Goal: Information Seeking & Learning: Learn about a topic

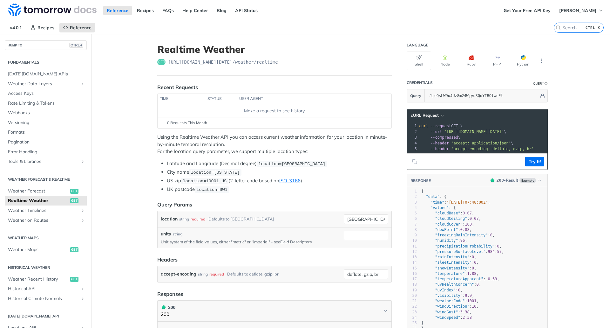
click at [594, 88] on main "JUMP TO CTRL-/ Fundamentals Tomorrow.io APIs Weather Data Layers Core Probabili…" at bounding box center [305, 320] width 610 height 572
click at [58, 10] on img at bounding box center [52, 9] width 88 height 13
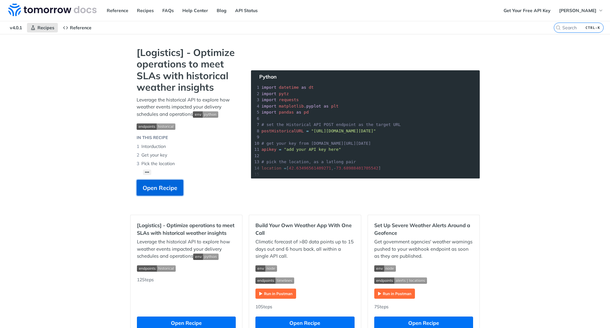
click at [155, 188] on span "Open Recipe" at bounding box center [160, 187] width 35 height 9
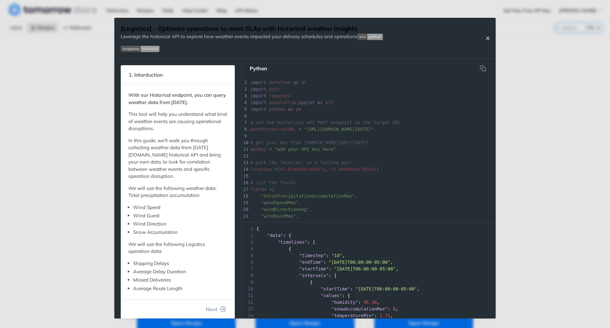
click at [490, 40] on icon "Close Recipe" at bounding box center [488, 38] width 6 height 6
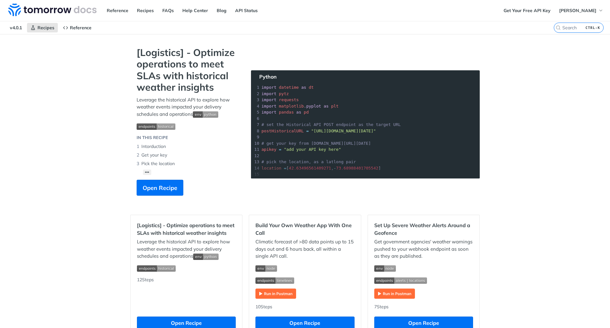
click at [584, 14] on button "[PERSON_NAME]" at bounding box center [581, 11] width 51 height 10
click at [24, 11] on img at bounding box center [52, 9] width 88 height 13
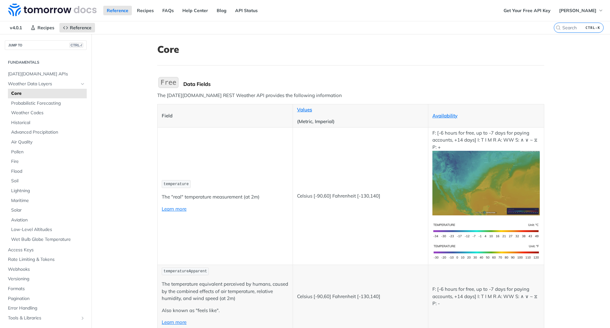
click at [512, 184] on img "Expand image" at bounding box center [486, 183] width 107 height 65
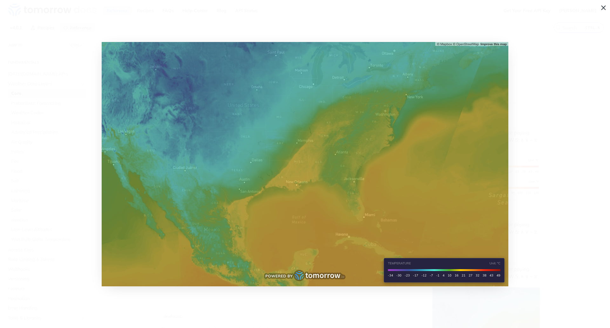
click at [256, 141] on img "Collapse image" at bounding box center [305, 164] width 407 height 244
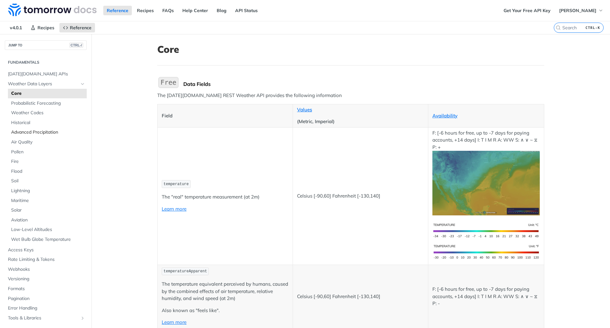
click at [45, 131] on span "Advanced Precipitation" at bounding box center [48, 132] width 74 height 6
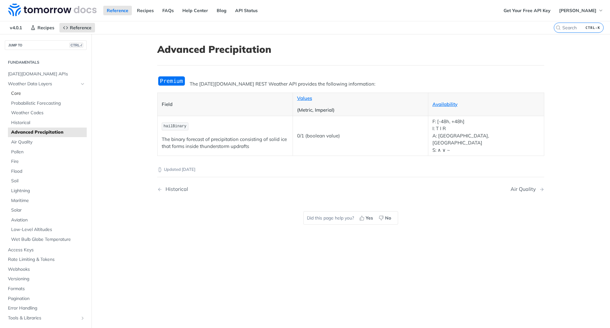
click at [36, 93] on span "Core" at bounding box center [48, 93] width 74 height 6
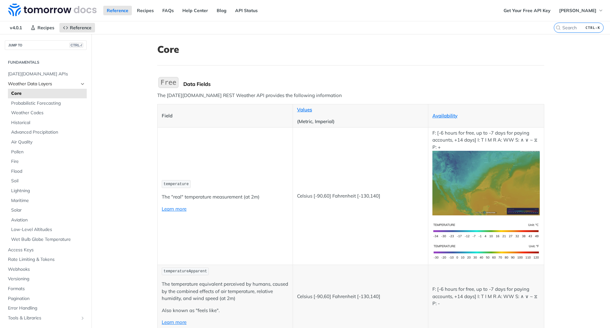
click at [37, 87] on span "Weather Data Layers" at bounding box center [43, 84] width 71 height 6
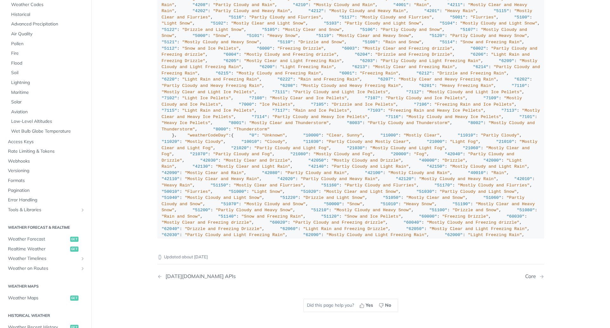
scroll to position [127, 0]
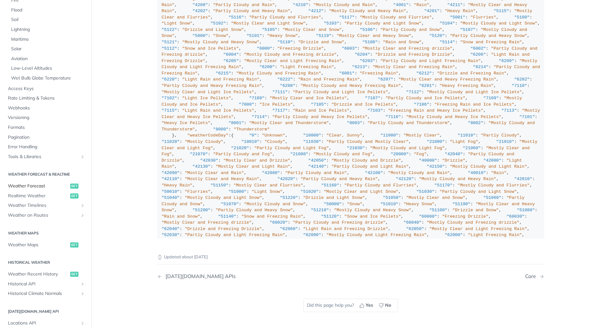
click at [42, 188] on span "Weather Forecast" at bounding box center [38, 186] width 61 height 6
